Goal: Task Accomplishment & Management: Use online tool/utility

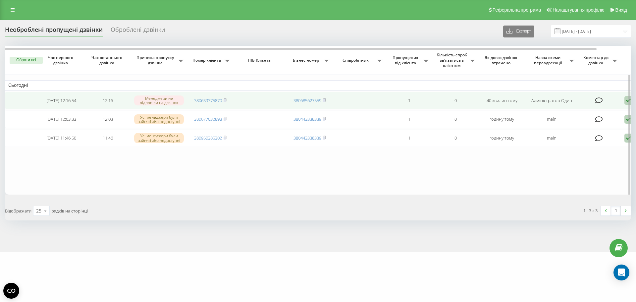
click at [227, 100] on icon at bounding box center [225, 100] width 3 height 4
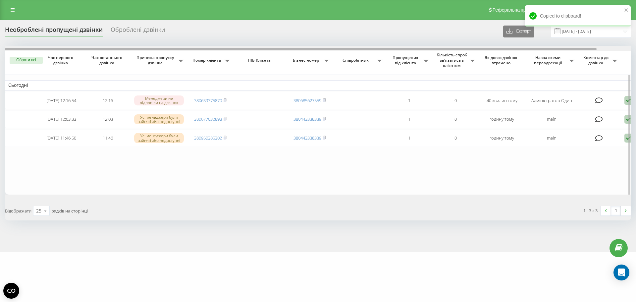
scroll to position [0, 36]
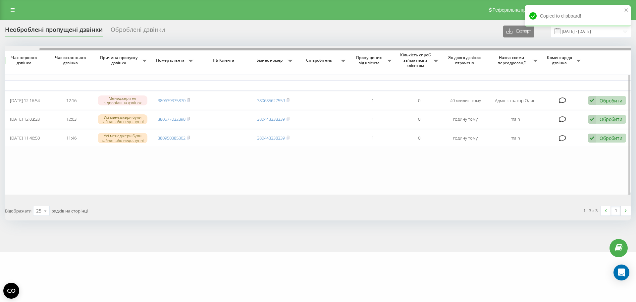
drag, startPoint x: 170, startPoint y: 48, endPoint x: 324, endPoint y: 52, distance: 153.8
click at [324, 52] on div "Обрати всі Час першого дзвінка Час останнього дзвінка Причина пропуску дзвінка …" at bounding box center [318, 120] width 626 height 149
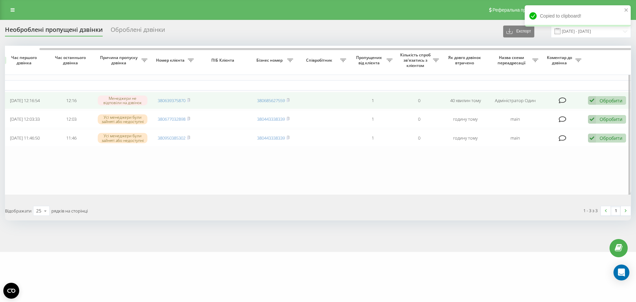
click at [597, 100] on div "Обробити Не вдалося зв'язатися Зв'язався з клієнтом за допомогою іншого каналу …" at bounding box center [607, 100] width 38 height 9
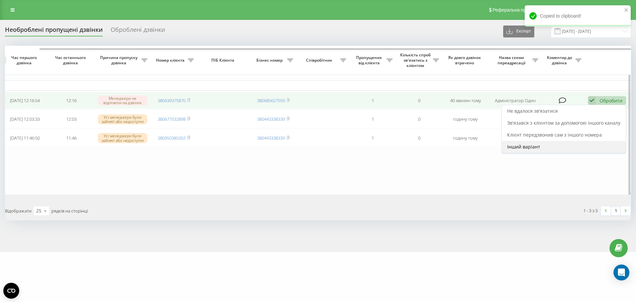
click at [556, 145] on div "Інший варіант" at bounding box center [564, 147] width 124 height 12
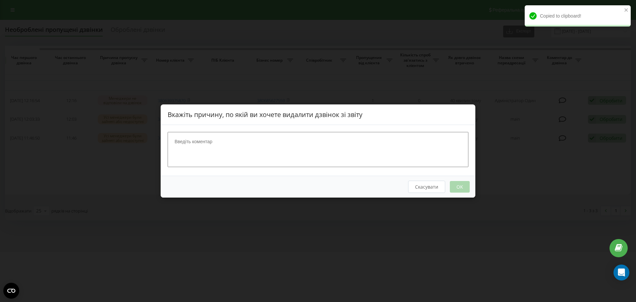
click at [392, 141] on textarea at bounding box center [318, 149] width 301 height 35
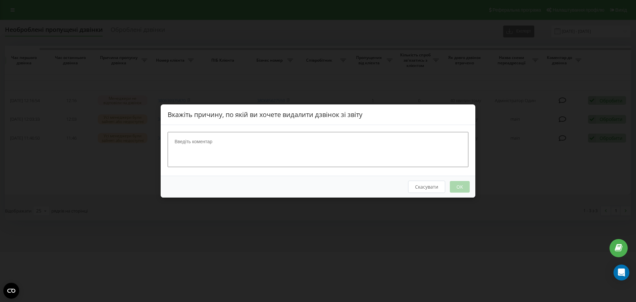
paste textarea "[PERSON_NAME] [PERSON_NAME]"
type textarea "[PERSON_NAME] [PERSON_NAME]"
click at [468, 187] on button "OK" at bounding box center [460, 187] width 20 height 12
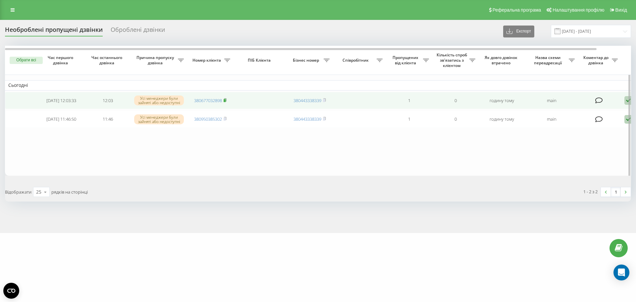
click at [227, 103] on span at bounding box center [225, 100] width 3 height 6
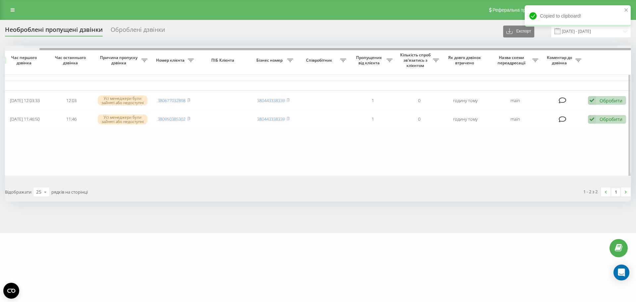
drag, startPoint x: 318, startPoint y: 50, endPoint x: 557, endPoint y: 84, distance: 241.6
click at [531, 57] on div "Обрати всі Час першого дзвінка Час останнього дзвінка Причина пропуску дзвінка …" at bounding box center [318, 111] width 626 height 130
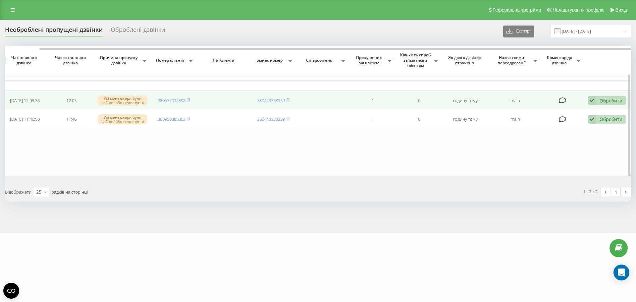
click at [615, 105] on div "Обробити Не вдалося зв'язатися Зв'язався з клієнтом за допомогою іншого каналу …" at bounding box center [607, 100] width 38 height 9
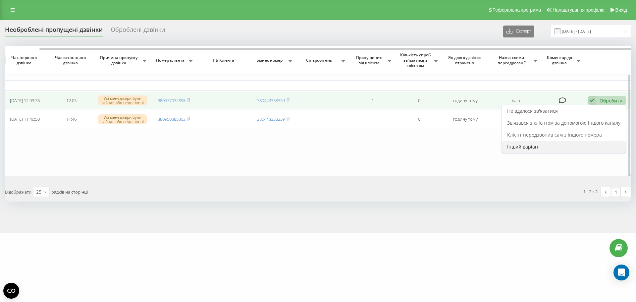
click at [566, 143] on div "Інший варіант" at bounding box center [564, 147] width 124 height 12
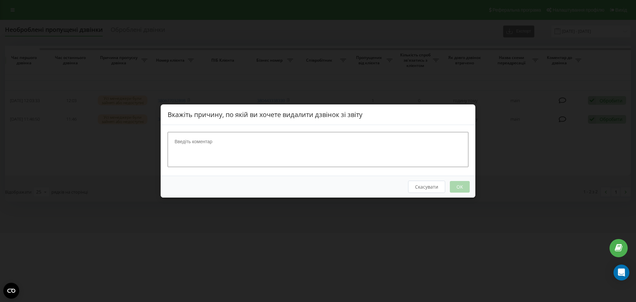
click at [403, 151] on textarea at bounding box center [318, 149] width 301 height 35
paste textarea "[PERSON_NAME]"
type textarea "[PERSON_NAME]"
drag, startPoint x: 460, startPoint y: 191, endPoint x: 437, endPoint y: 179, distance: 25.9
click at [460, 191] on button "OK" at bounding box center [460, 187] width 20 height 12
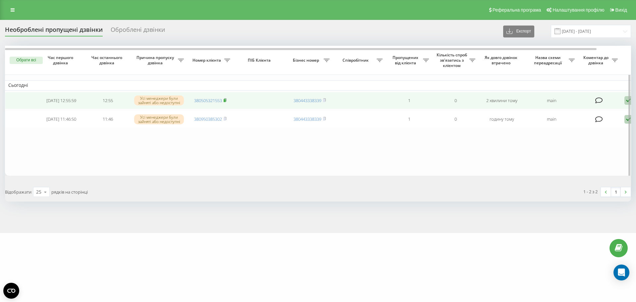
click at [227, 101] on icon at bounding box center [225, 100] width 3 height 4
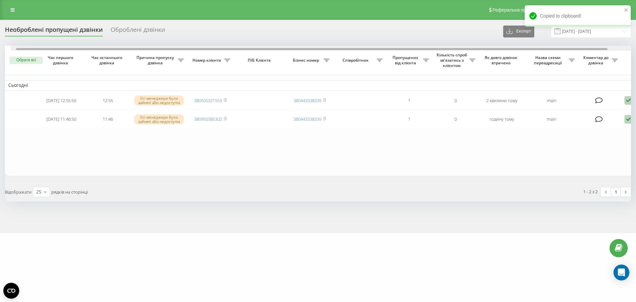
scroll to position [0, 19]
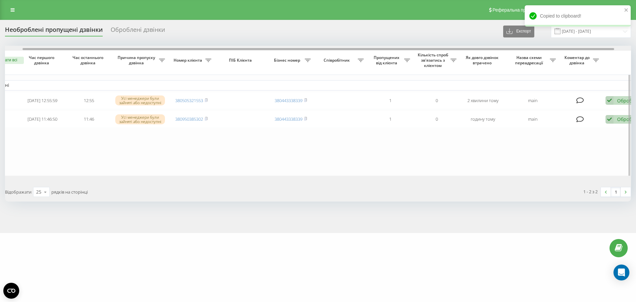
drag, startPoint x: 164, startPoint y: 50, endPoint x: 182, endPoint y: 49, distance: 17.9
click at [182, 49] on div at bounding box center [319, 49] width 592 height 2
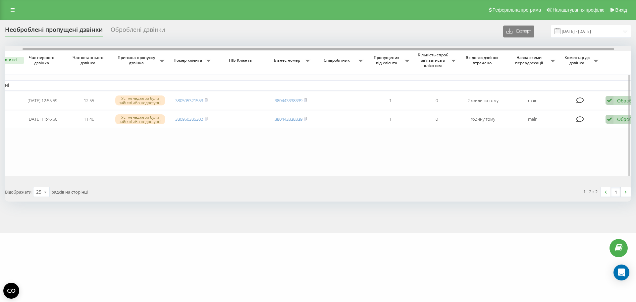
scroll to position [0, 36]
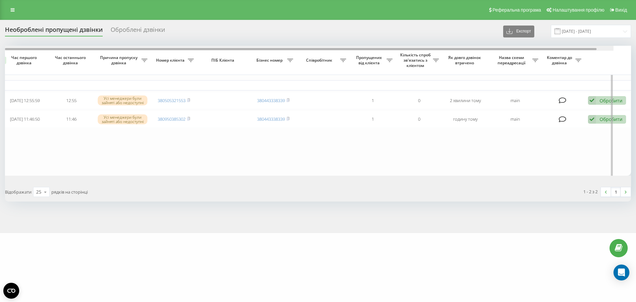
drag, startPoint x: 208, startPoint y: 50, endPoint x: 391, endPoint y: 54, distance: 182.9
click at [385, 53] on div "Обрати всі Час першого дзвінка Час останнього дзвінка Причина пропуску дзвінка …" at bounding box center [318, 111] width 626 height 130
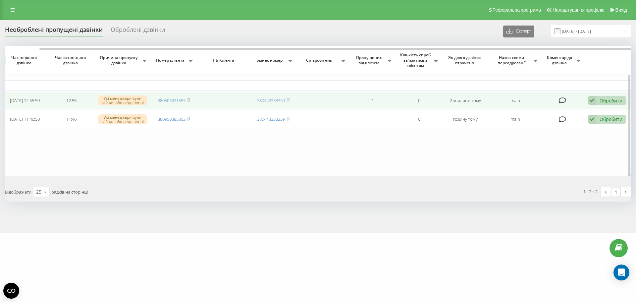
click at [605, 94] on td "Обробити Не вдалося зв'язатися Зв'язався з клієнтом за допомогою іншого каналу …" at bounding box center [608, 101] width 46 height 18
click at [607, 98] on div "Обробити" at bounding box center [611, 100] width 23 height 6
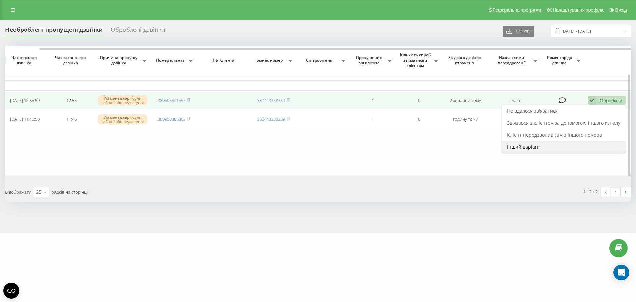
click at [571, 144] on div "Інший варіант" at bounding box center [564, 147] width 124 height 12
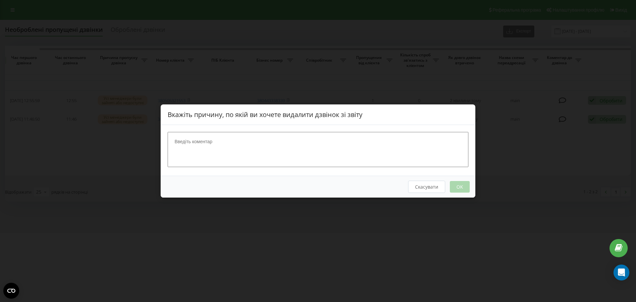
click at [384, 138] on textarea at bounding box center [318, 149] width 301 height 35
type textarea "[PERSON_NAME]"
click at [455, 189] on button "OK" at bounding box center [460, 187] width 20 height 12
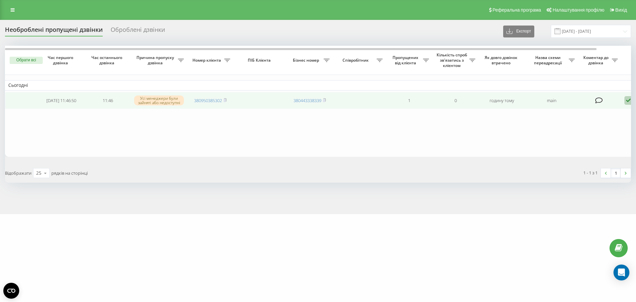
click at [229, 101] on td "380950385302" at bounding box center [210, 101] width 46 height 18
click at [225, 102] on rect at bounding box center [225, 100] width 2 height 3
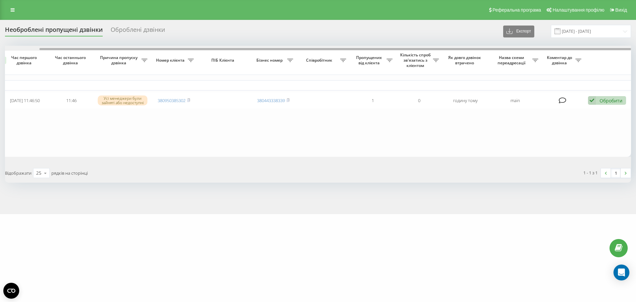
drag, startPoint x: 146, startPoint y: 50, endPoint x: 475, endPoint y: 77, distance: 330.0
click at [468, 75] on div "Обрати всі Час першого дзвінка Час останнього дзвінка Причина пропуску дзвінка …" at bounding box center [318, 101] width 626 height 111
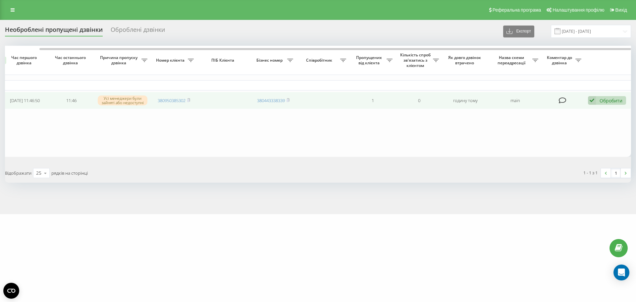
click at [605, 98] on div "Обробити" at bounding box center [611, 100] width 23 height 6
click at [564, 143] on div "Інший варіант" at bounding box center [564, 147] width 124 height 12
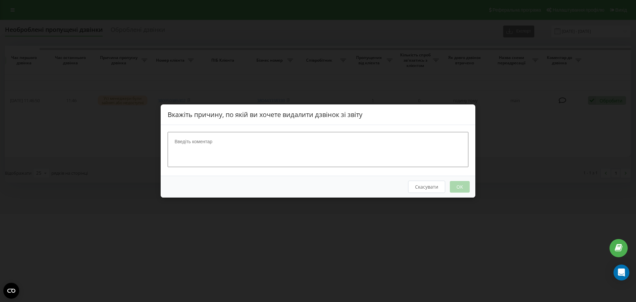
drag, startPoint x: 373, startPoint y: 154, endPoint x: 366, endPoint y: 154, distance: 7.6
click at [373, 155] on textarea at bounding box center [318, 149] width 301 height 35
type textarea "Косаринова"
click at [452, 186] on button "OK" at bounding box center [460, 187] width 20 height 12
